Goal: Task Accomplishment & Management: Manage account settings

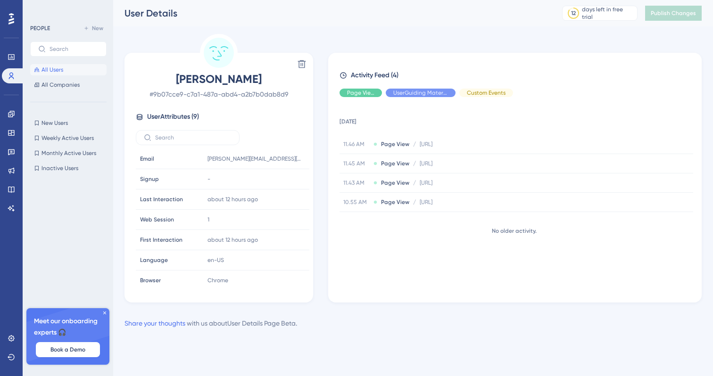
click at [70, 70] on button "All Users" at bounding box center [68, 69] width 76 height 11
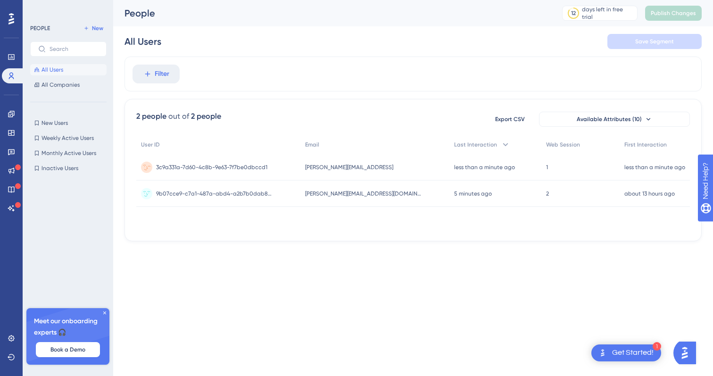
click at [226, 171] on span "3c9a331a-7d60-4c8b-9e63-7f7be0dbccd1" at bounding box center [211, 168] width 111 height 8
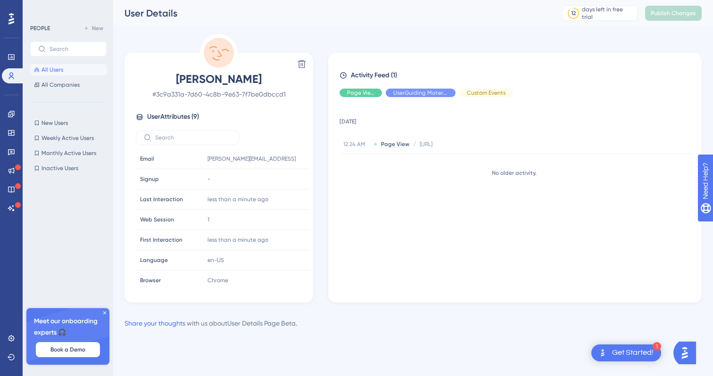
click at [219, 58] on circle at bounding box center [219, 53] width 30 height 30
